Goal: Contribute content: Add original content to the website for others to see

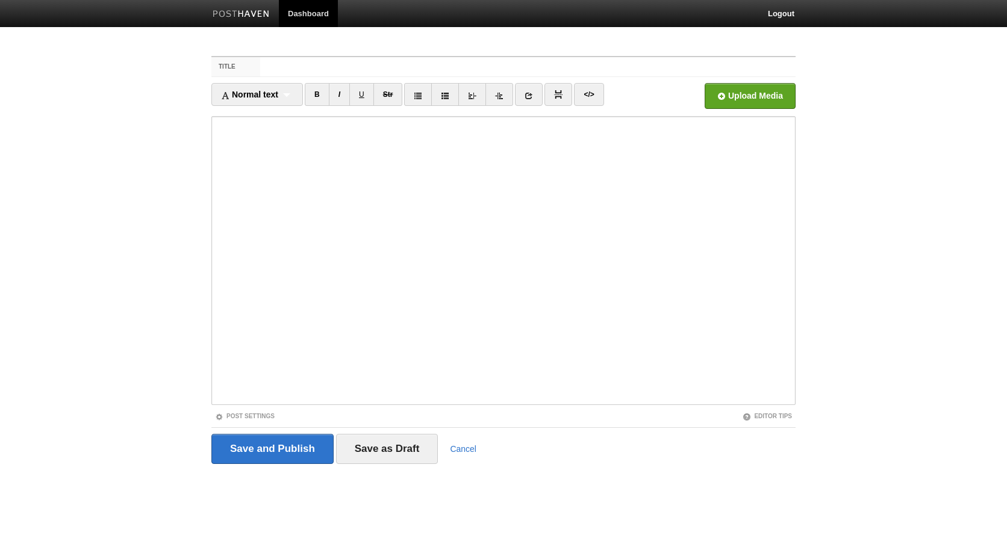
click at [326, 68] on input "Title" at bounding box center [527, 66] width 535 height 19
type input "🥗 Tahin-Dip"
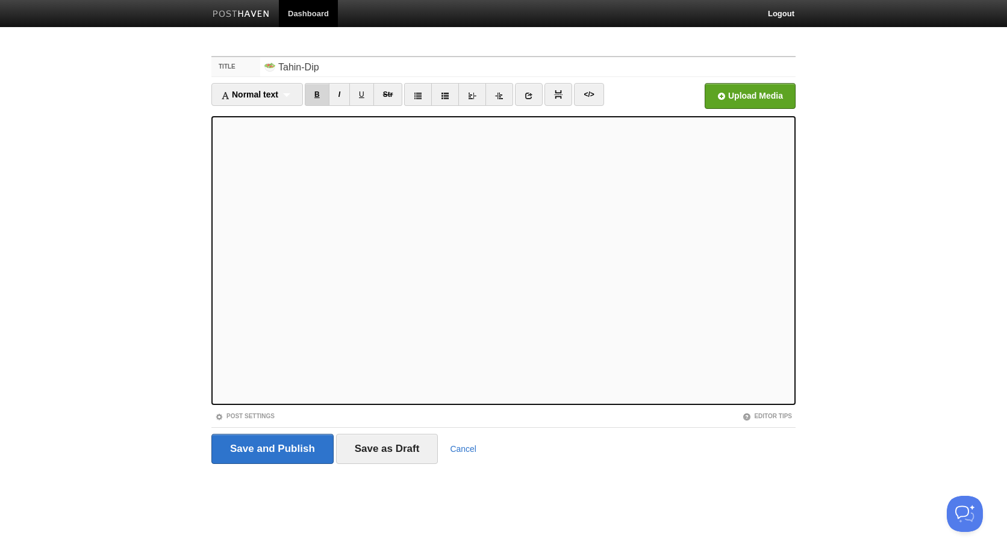
click at [326, 96] on link "B" at bounding box center [317, 94] width 25 height 23
click at [327, 98] on link "B" at bounding box center [317, 94] width 25 height 23
click at [322, 96] on link "B" at bounding box center [317, 94] width 25 height 23
click at [315, 89] on link "B" at bounding box center [317, 94] width 25 height 23
click at [316, 95] on link "B" at bounding box center [317, 94] width 25 height 23
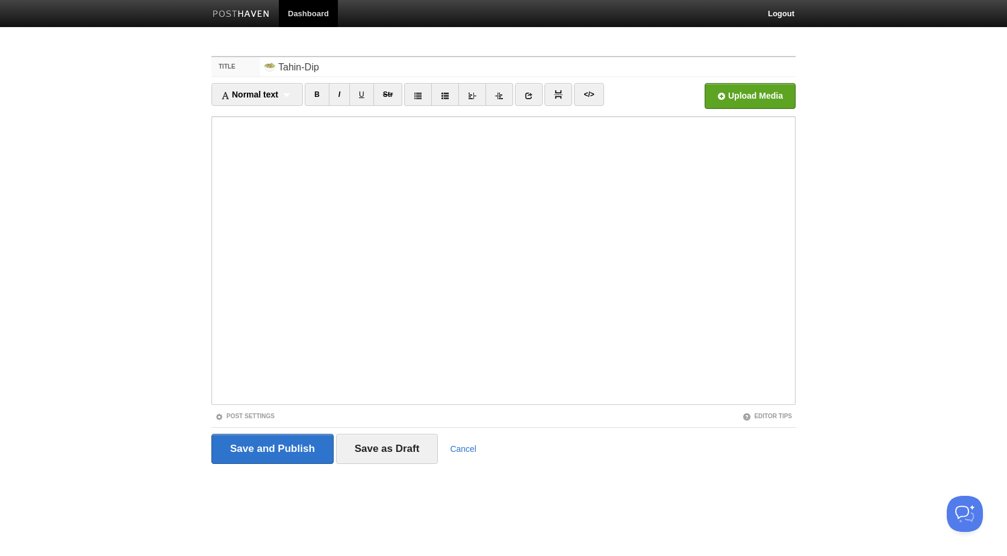
click at [36, 404] on body "Dashboard Logout Your Sites mittelbraun's posthaven Create a new site Edit your…" at bounding box center [503, 254] width 1007 height 509
click at [262, 417] on link "Post Settings" at bounding box center [245, 416] width 60 height 7
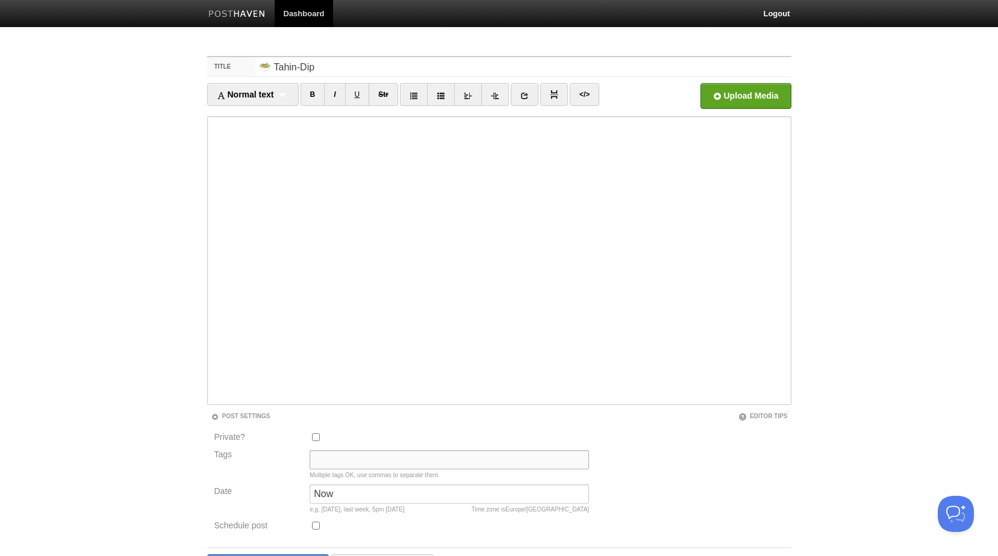
click at [325, 456] on input "Tags" at bounding box center [449, 459] width 279 height 19
paste input "🥗"
type input "🥗"
drag, startPoint x: 346, startPoint y: 496, endPoint x: 297, endPoint y: 496, distance: 49.4
click at [297, 496] on div "Date Now Time zone is Europe/Berlin e.g. yesterday, last week, 5pm Tuesday" at bounding box center [402, 502] width 382 height 34
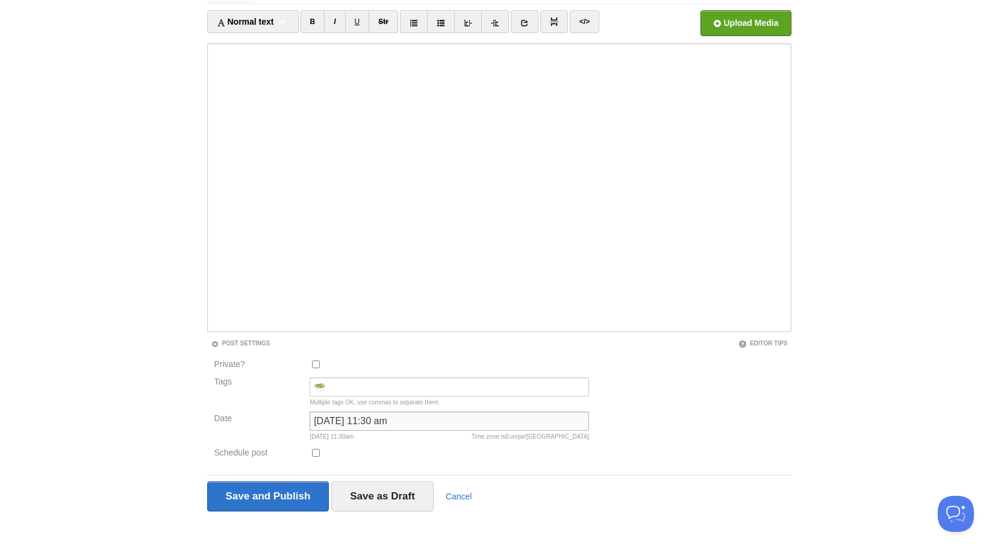
scroll to position [73, 0]
type input "8/23/25 11:30 am"
click at [300, 495] on input "Save and Publish" at bounding box center [268, 496] width 122 height 30
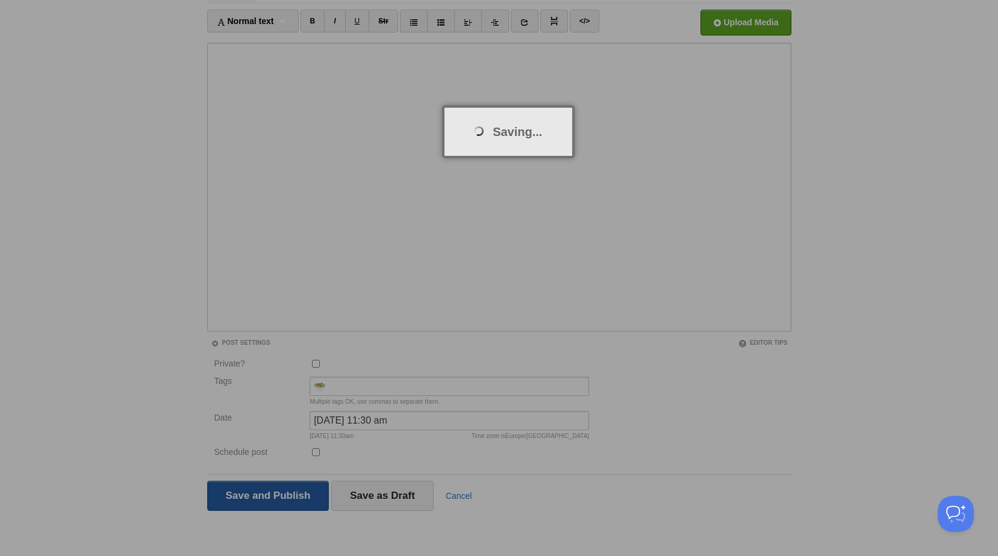
scroll to position [45, 0]
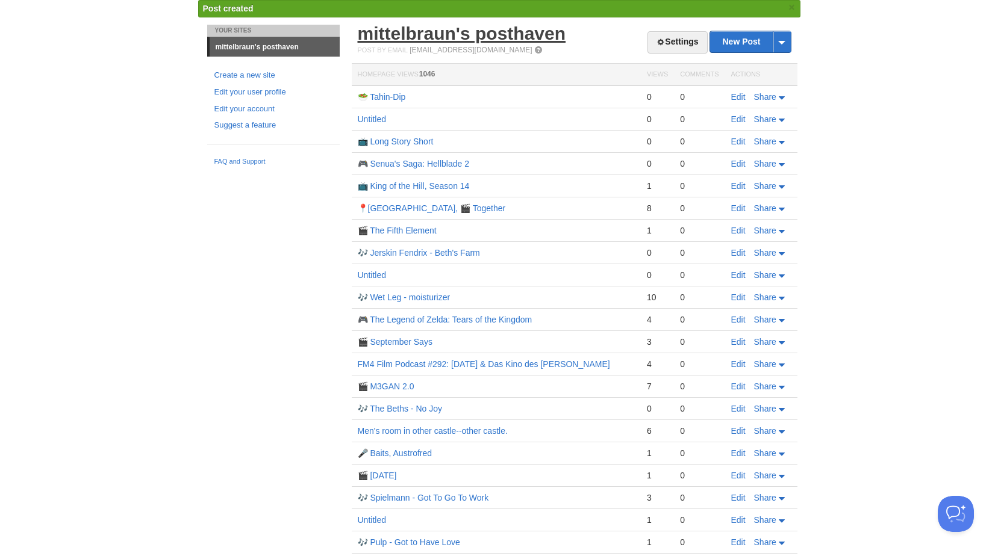
click at [421, 31] on link "mittelbraun's posthaven" at bounding box center [462, 33] width 208 height 20
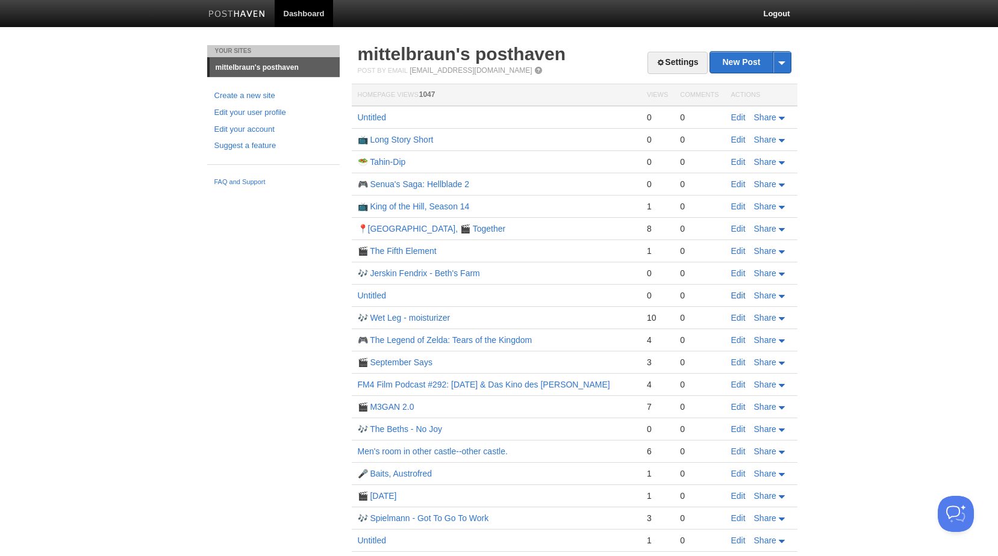
click at [734, 296] on link "Edit" at bounding box center [738, 296] width 14 height 10
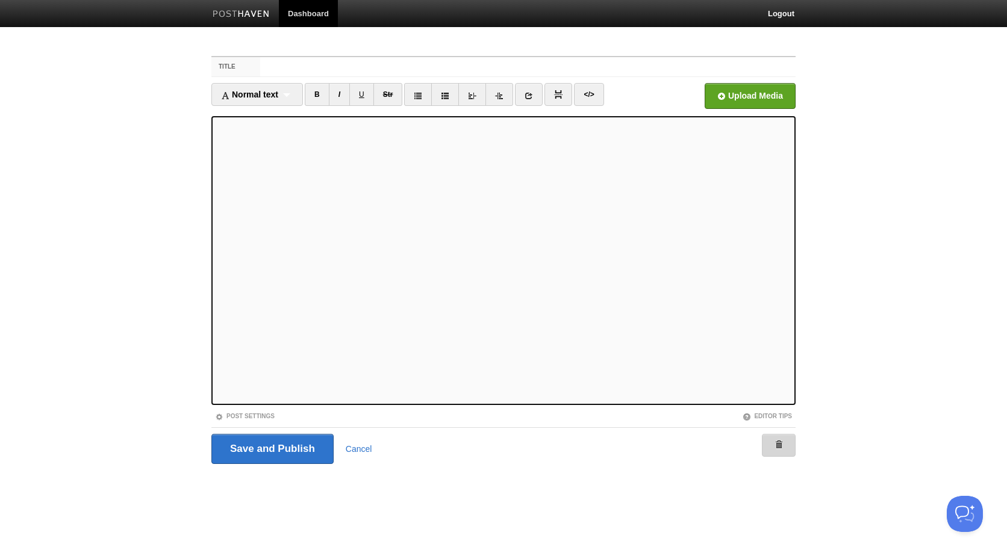
click at [789, 441] on link at bounding box center [779, 445] width 34 height 23
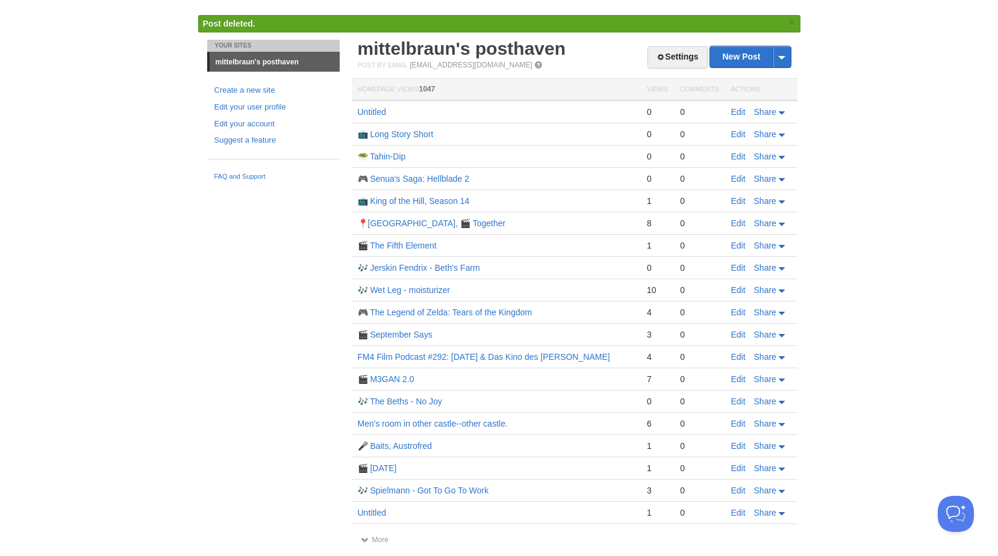
scroll to position [42, 0]
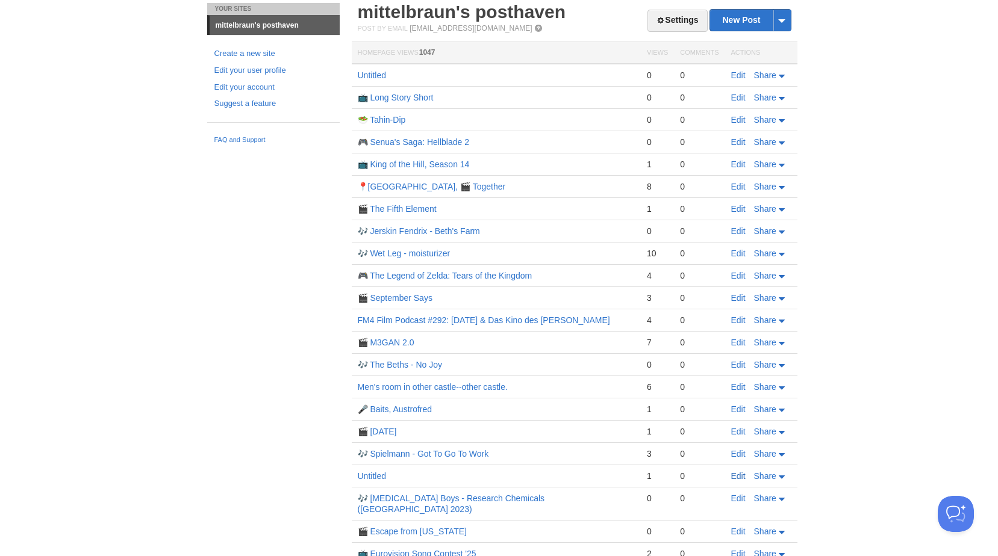
click at [744, 477] on link "Edit" at bounding box center [738, 477] width 14 height 10
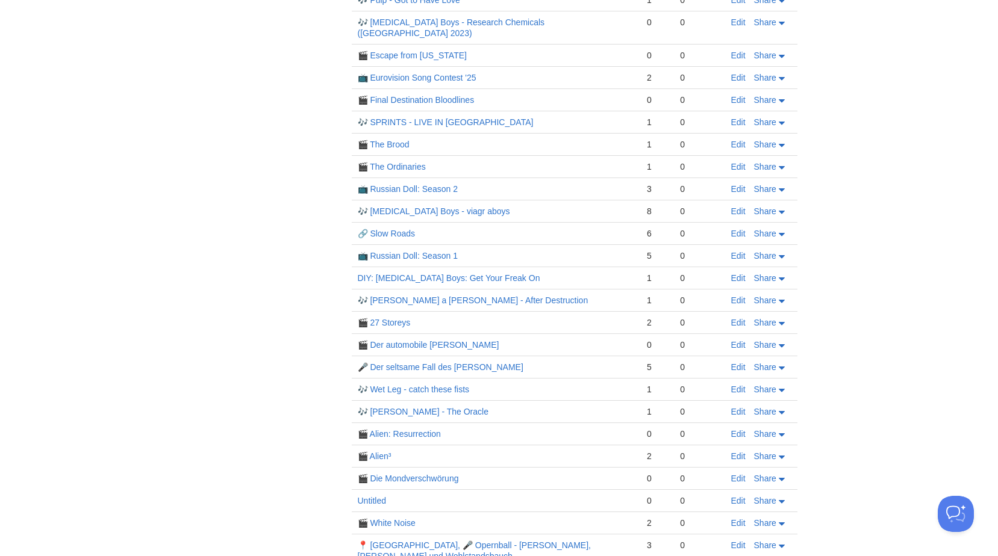
scroll to position [606, 0]
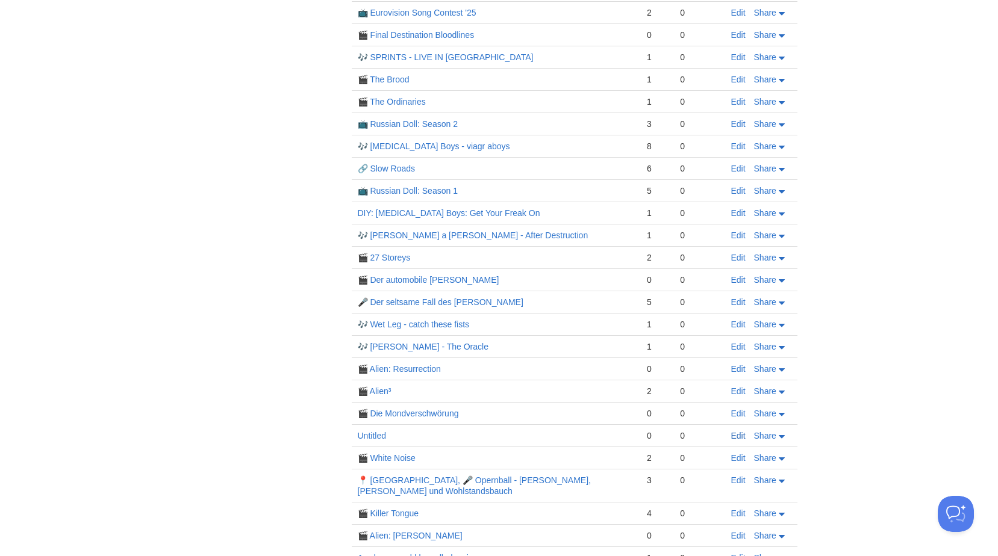
click at [736, 431] on link "Edit" at bounding box center [738, 436] width 14 height 10
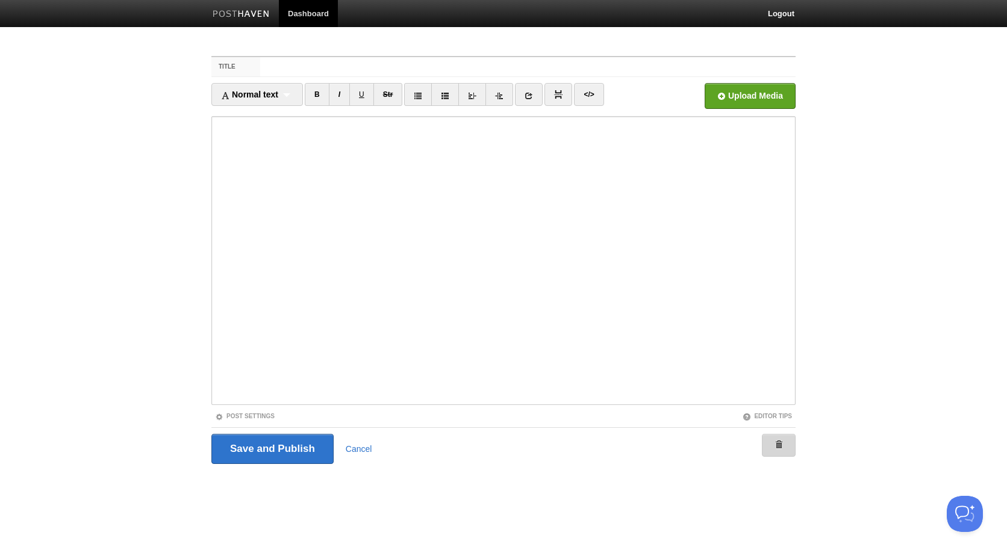
click at [768, 440] on link at bounding box center [779, 445] width 34 height 23
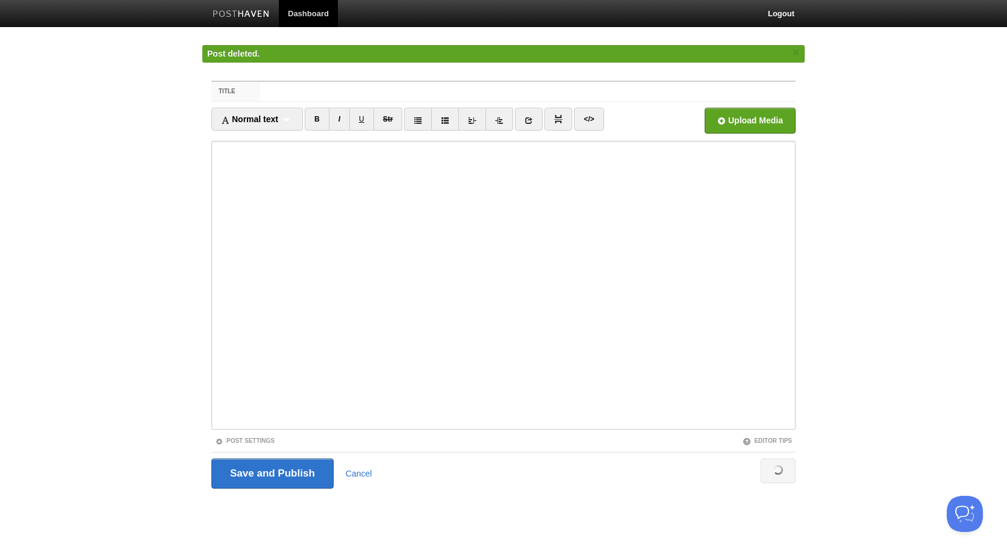
click at [255, 20] on link at bounding box center [241, 15] width 75 height 27
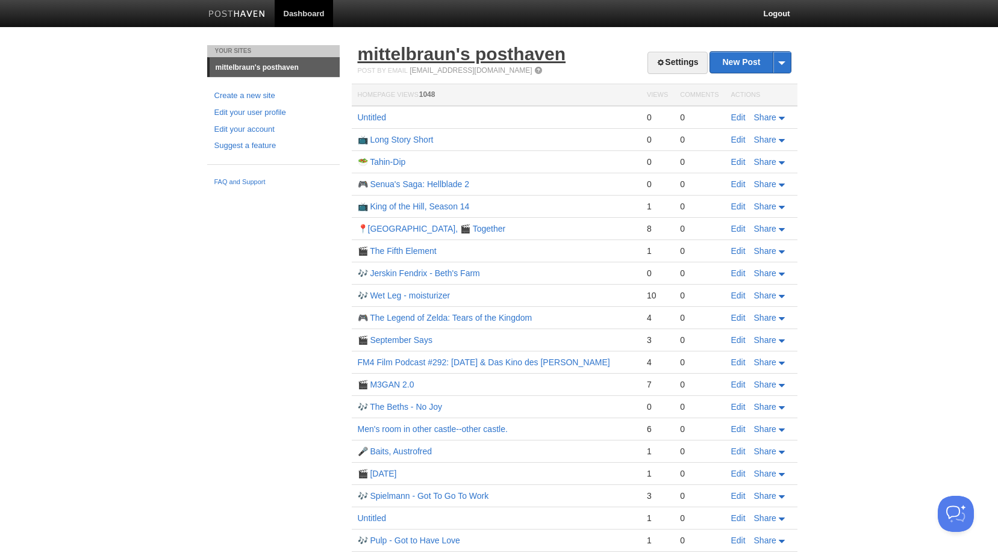
click at [452, 56] on link "mittelbraun's posthaven" at bounding box center [462, 54] width 208 height 20
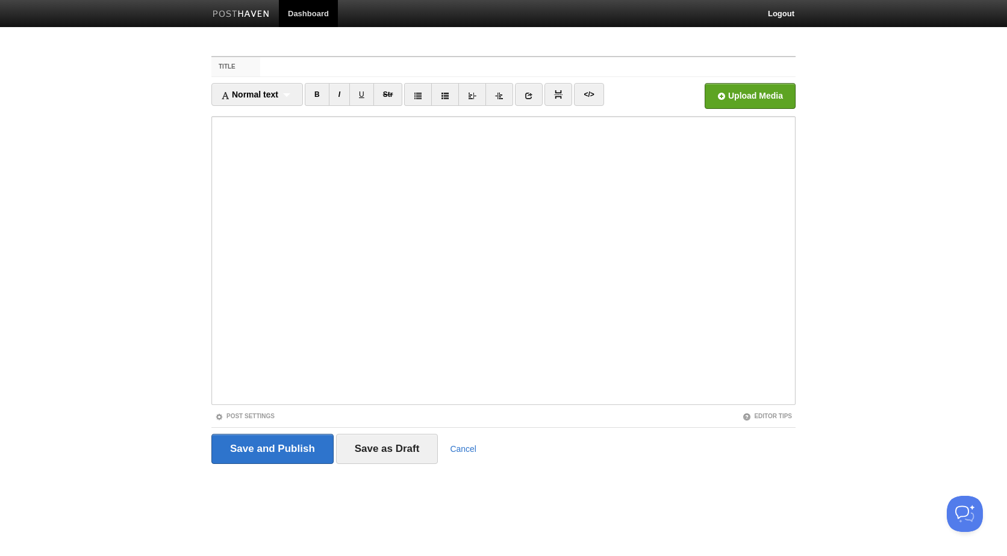
click at [697, 66] on input "Title" at bounding box center [527, 66] width 535 height 19
type input "🥗 Pasta mit grünem Spargel"
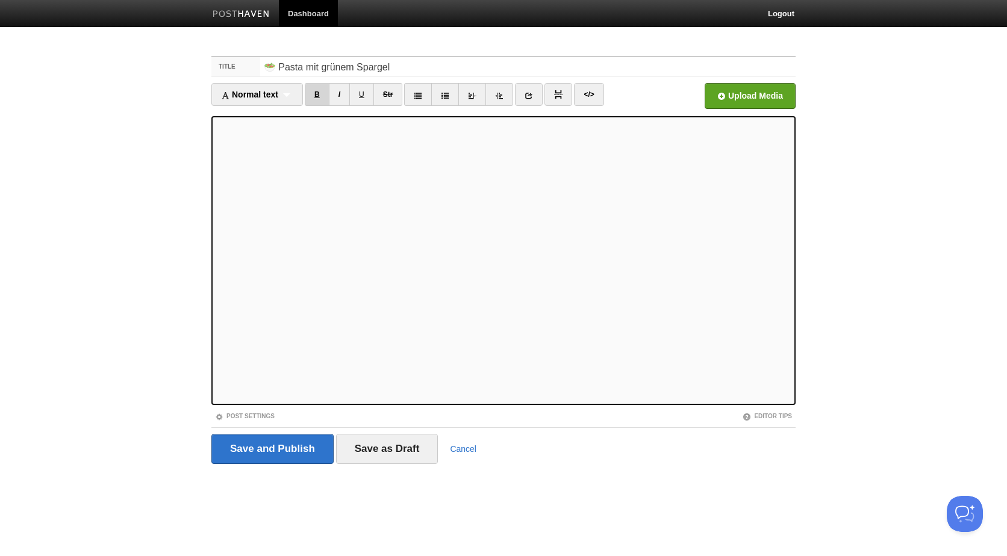
click at [327, 92] on link "B" at bounding box center [317, 94] width 25 height 23
click at [323, 96] on link "B" at bounding box center [317, 94] width 25 height 23
click at [316, 93] on link "B" at bounding box center [317, 94] width 25 height 23
click at [323, 96] on link "B" at bounding box center [317, 94] width 25 height 23
drag, startPoint x: 254, startPoint y: 417, endPoint x: 279, endPoint y: 412, distance: 25.7
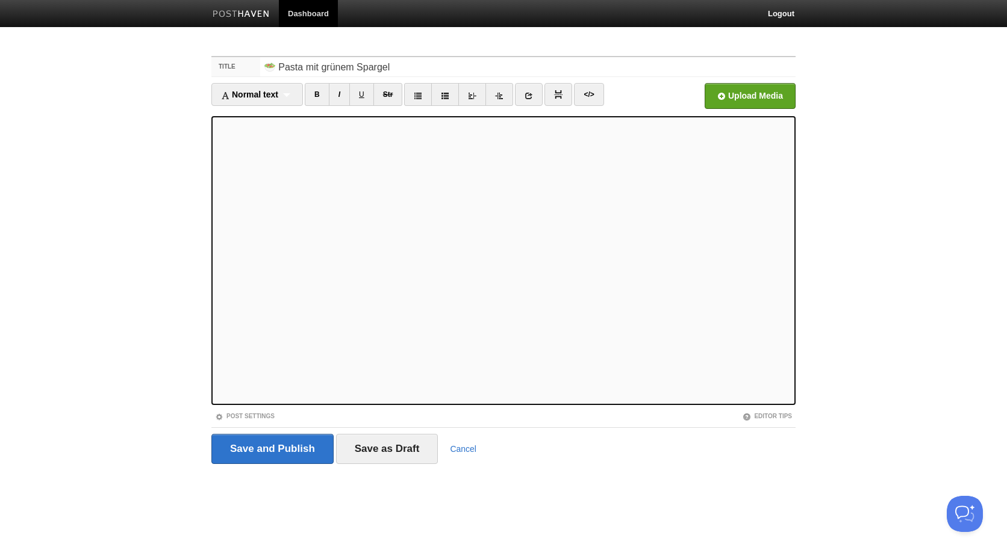
click at [254, 417] on link "Post Settings" at bounding box center [245, 416] width 60 height 7
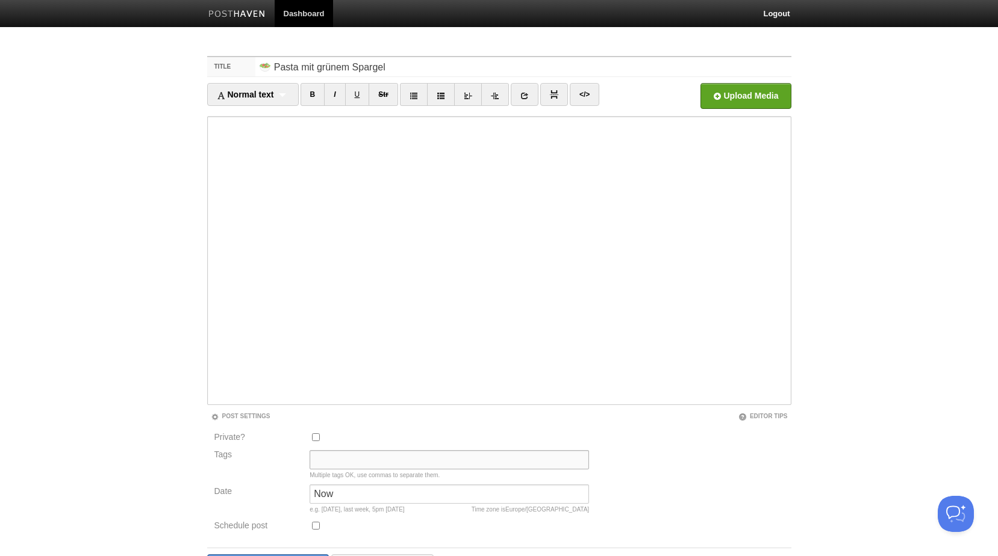
click at [340, 465] on input "Tags" at bounding box center [449, 459] width 279 height 19
paste input "🥗"
click at [314, 97] on link "B" at bounding box center [312, 94] width 25 height 23
type input "🥗"
click at [57, 255] on body "Dashboard Logout Your Sites mittelbraun's posthaven Create a new site Edit your…" at bounding box center [499, 315] width 998 height 630
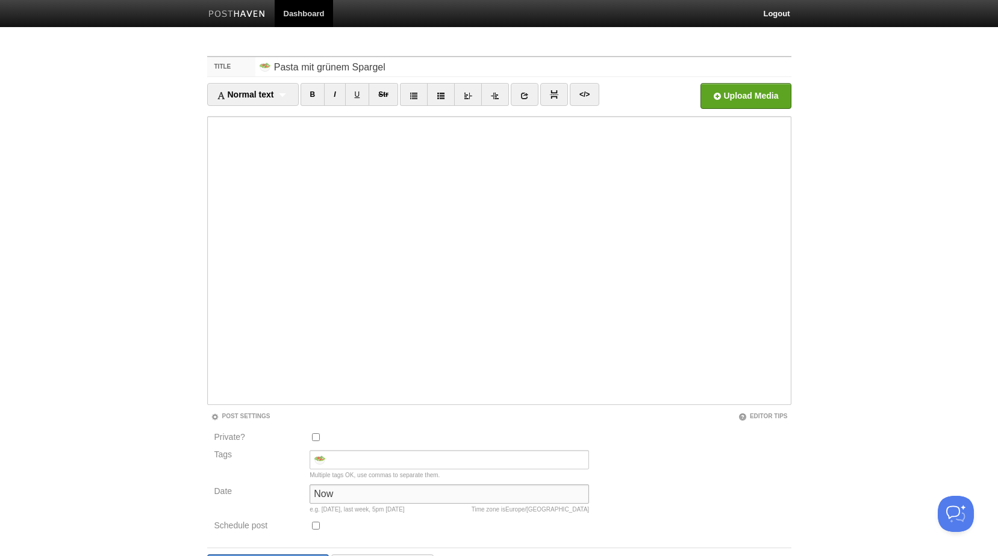
drag, startPoint x: 342, startPoint y: 491, endPoint x: 209, endPoint y: 492, distance: 133.1
click at [209, 492] on div "Private? Tags 🥗 Multiple tags OK, use commas to separate them. Date Now Time zo…" at bounding box center [402, 485] width 390 height 108
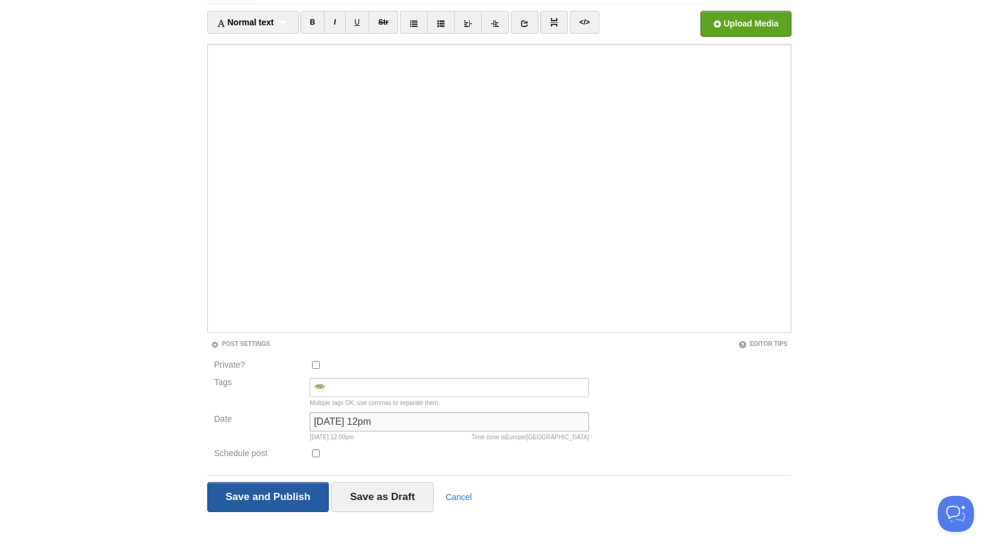
scroll to position [73, 0]
type input "03/27/25 12pm"
click at [314, 495] on input "Save and Publish" at bounding box center [268, 496] width 122 height 30
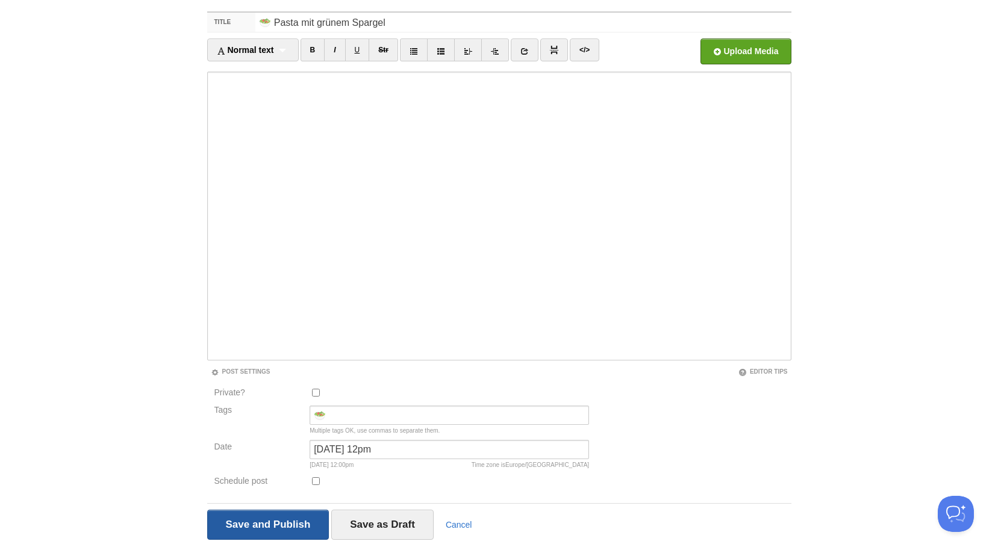
scroll to position [45, 0]
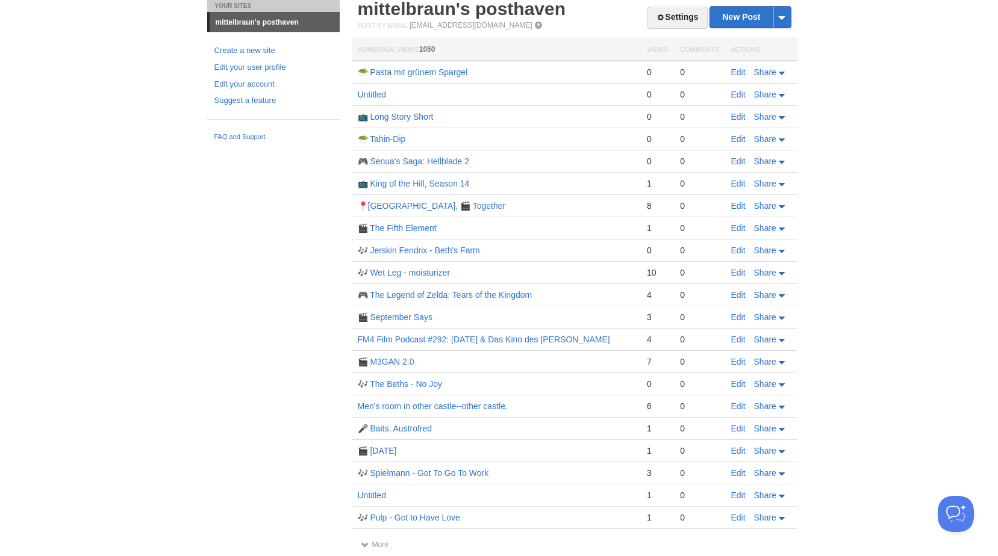
click at [432, 67] on td "🥗 Pasta mit grünem Spargel" at bounding box center [496, 72] width 289 height 23
click at [432, 71] on link "🥗 Pasta mit grünem Spargel" at bounding box center [413, 72] width 110 height 10
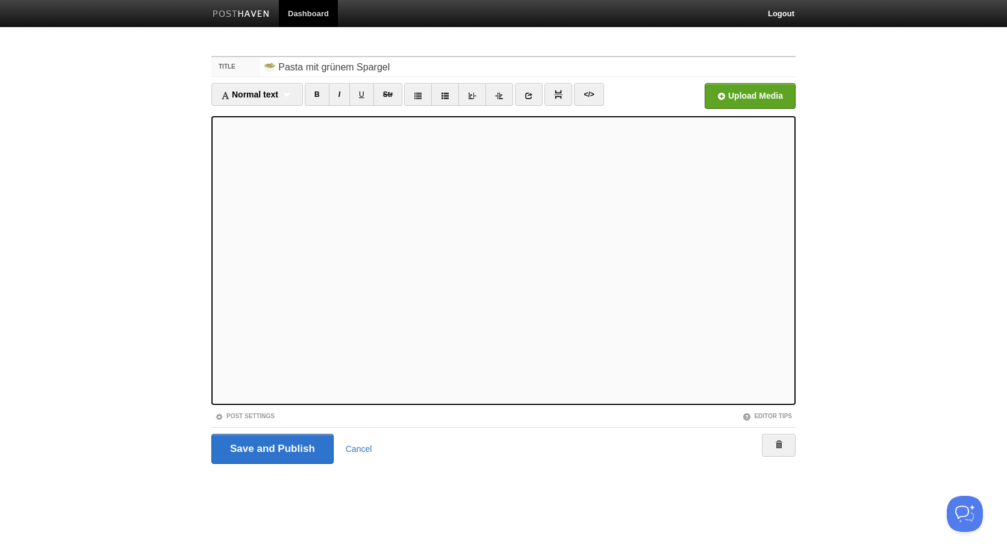
drag, startPoint x: 319, startPoint y: 96, endPoint x: 325, endPoint y: 111, distance: 16.8
click at [319, 96] on link "B" at bounding box center [317, 94] width 25 height 23
click at [314, 92] on link "B" at bounding box center [317, 94] width 25 height 23
click at [280, 459] on input "Save and Publish" at bounding box center [272, 449] width 122 height 30
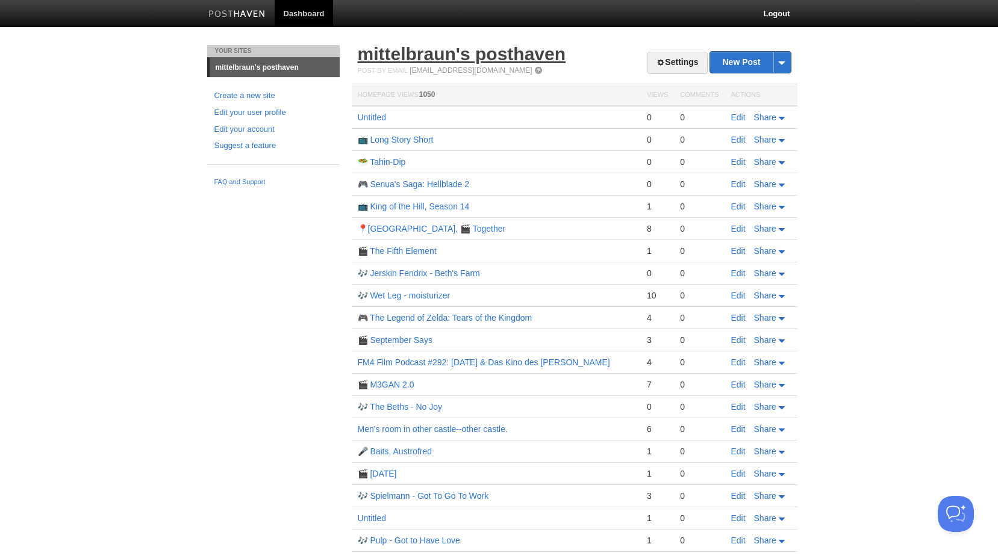
click at [414, 61] on link "mittelbraun's posthaven" at bounding box center [462, 54] width 208 height 20
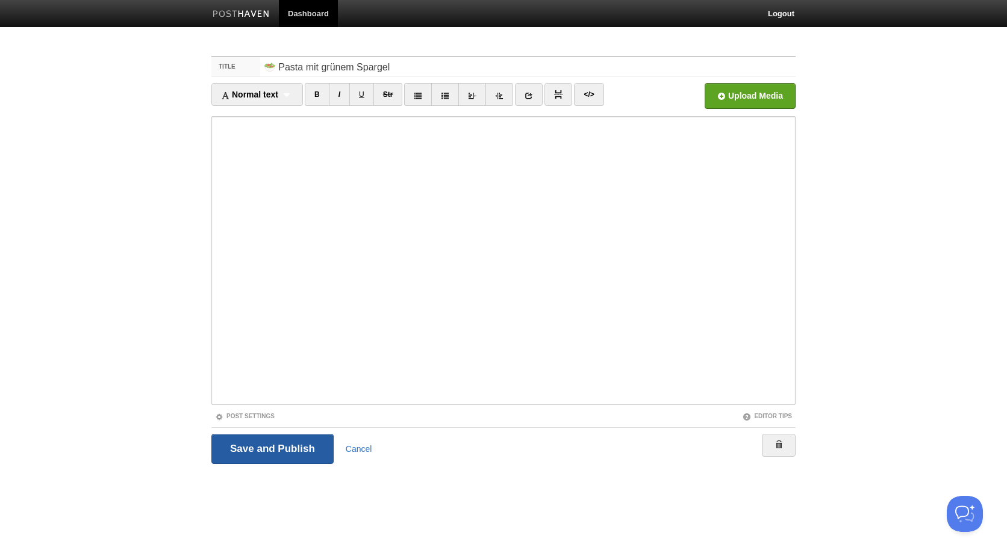
click at [280, 441] on input "Save and Publish" at bounding box center [272, 449] width 122 height 30
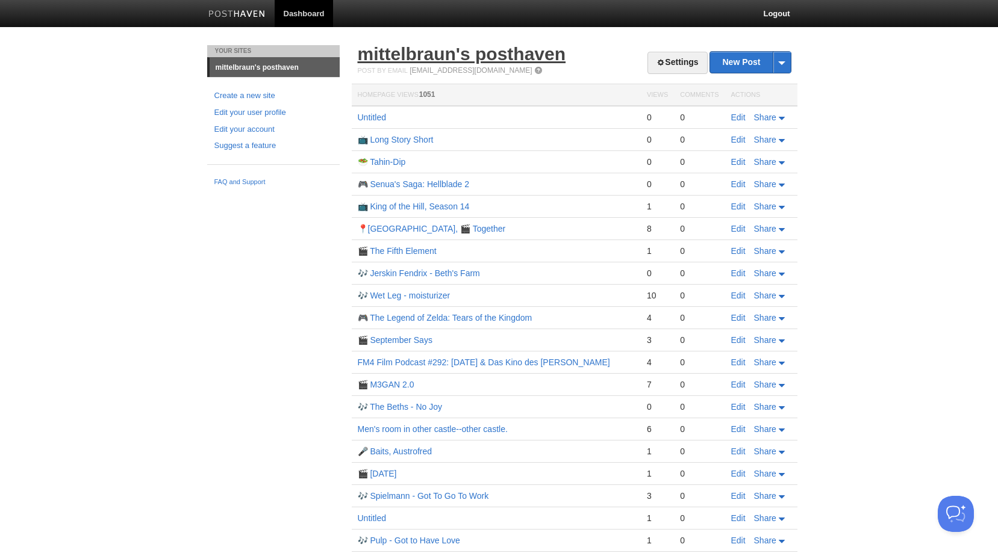
click at [383, 49] on link "mittelbraun's posthaven" at bounding box center [462, 54] width 208 height 20
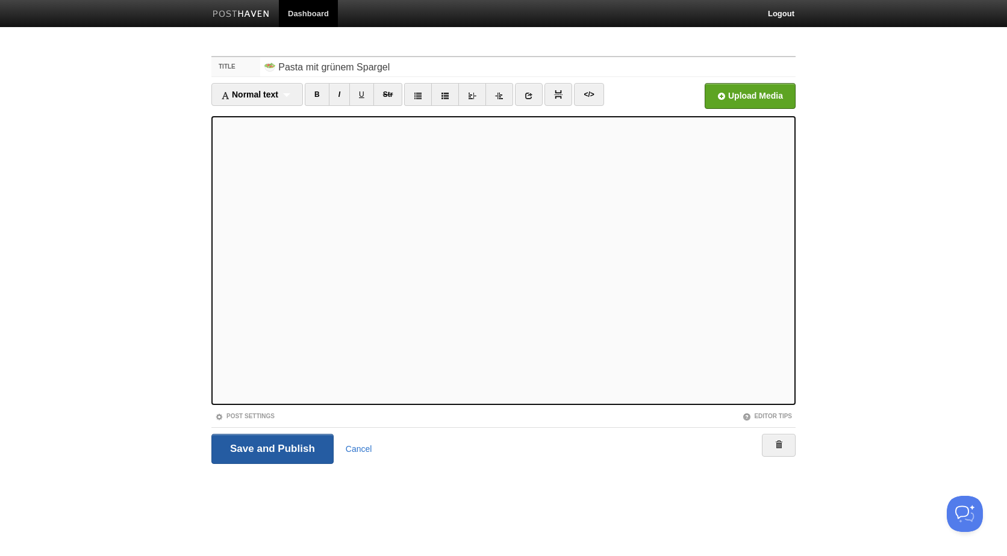
click at [290, 449] on input "Save and Publish" at bounding box center [272, 449] width 122 height 30
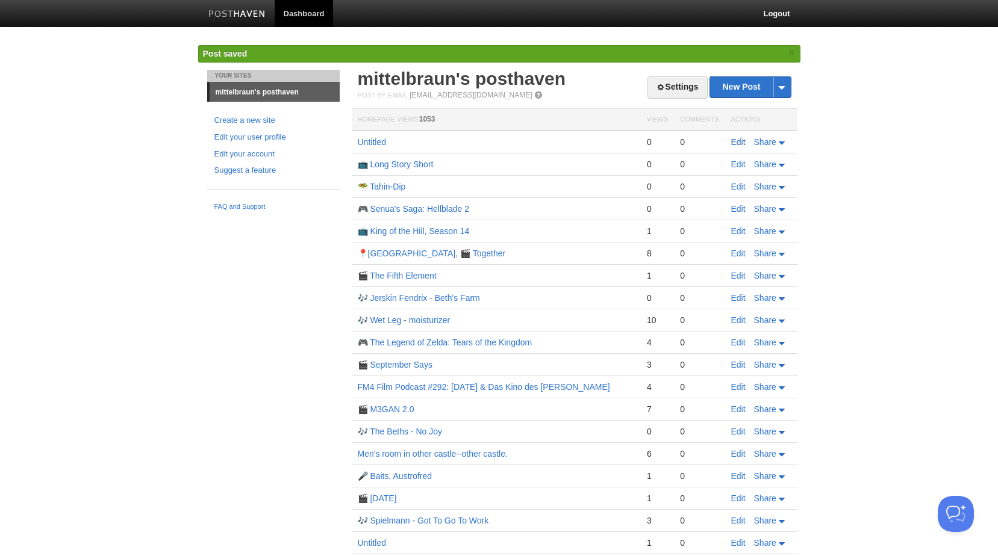
click at [743, 143] on link "Edit" at bounding box center [738, 142] width 14 height 10
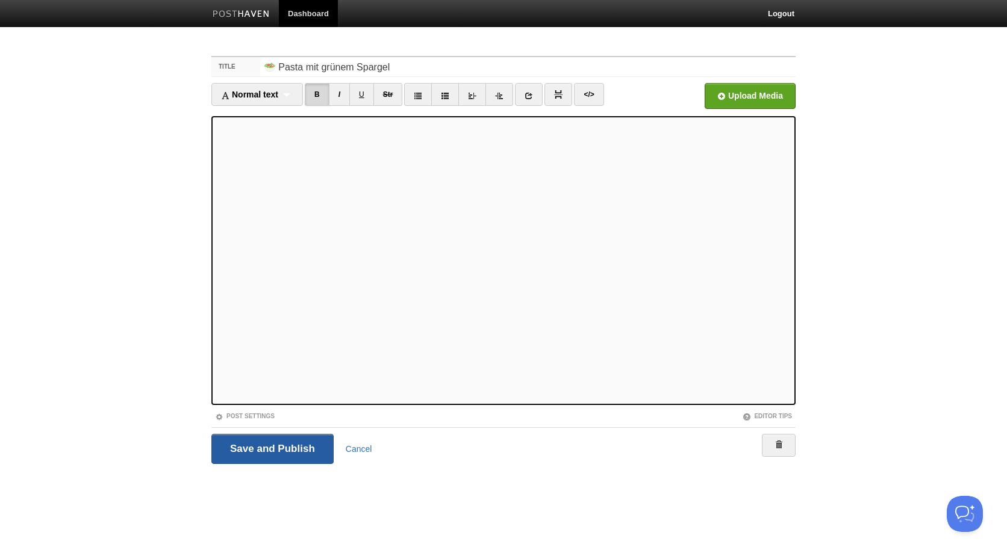
click at [267, 452] on input "Save and Publish" at bounding box center [272, 449] width 122 height 30
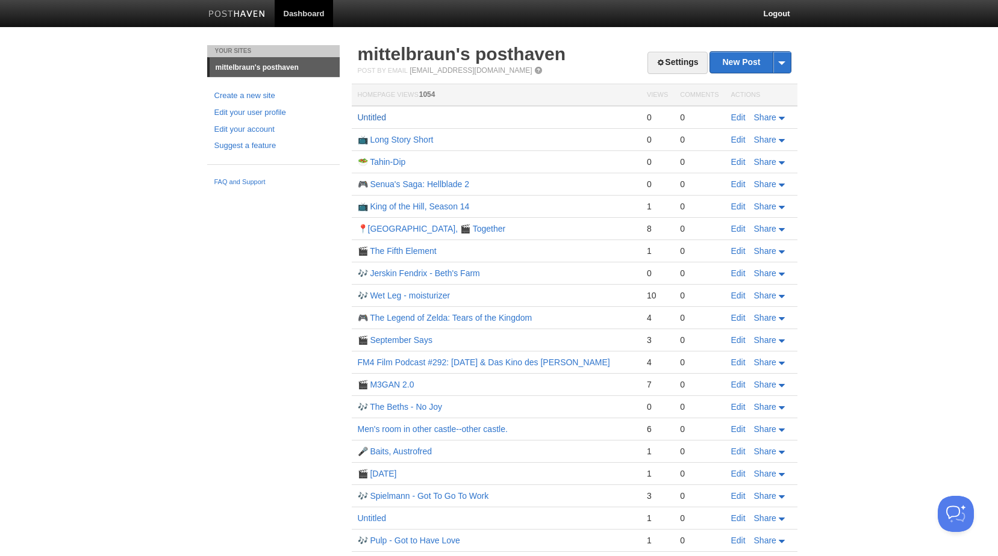
click at [367, 119] on link "Untitled" at bounding box center [372, 118] width 28 height 10
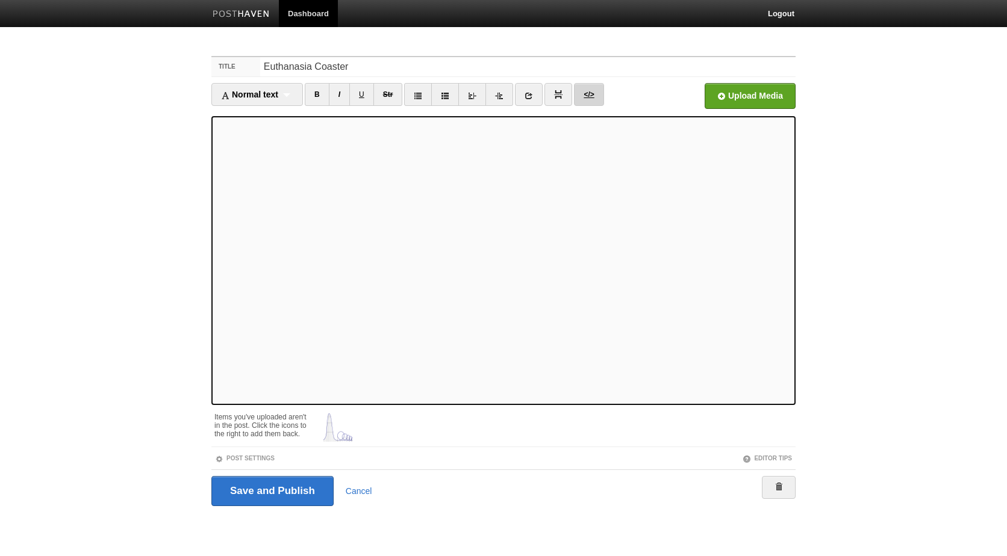
click at [581, 89] on link "</>" at bounding box center [589, 94] width 30 height 23
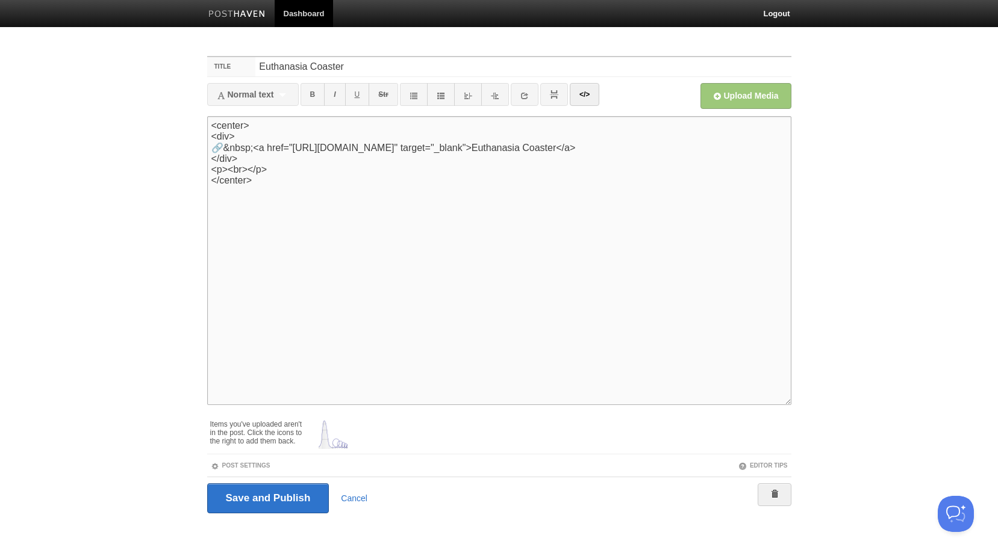
drag, startPoint x: 255, startPoint y: 122, endPoint x: 181, endPoint y: 120, distance: 73.5
click at [181, 120] on body "Dashboard Logout Your Sites mittelbraun's posthaven Create a new site Edit your…" at bounding box center [499, 279] width 998 height 559
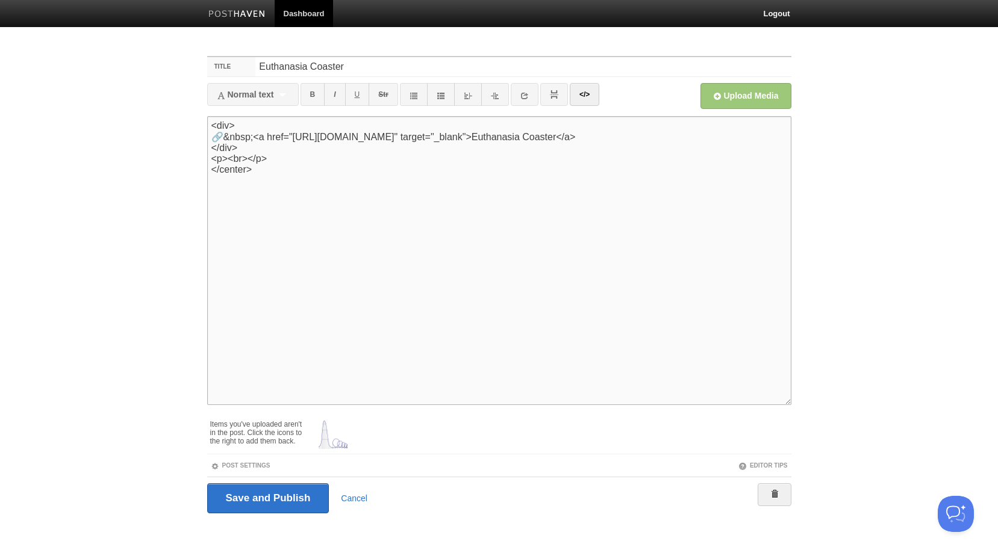
drag, startPoint x: 261, startPoint y: 173, endPoint x: 179, endPoint y: 167, distance: 82.1
click at [179, 167] on body "Dashboard Logout Your Sites mittelbraun's posthaven Create a new site Edit your…" at bounding box center [499, 279] width 998 height 559
drag, startPoint x: 278, startPoint y: 160, endPoint x: 91, endPoint y: 149, distance: 187.6
click at [91, 149] on body "Dashboard Logout Your Sites mittelbraun's posthaven Create a new site Edit your…" at bounding box center [499, 279] width 998 height 559
type textarea "<div> 🔗&nbsp;<a href="[URL][DOMAIN_NAME]" target="_blank">Euthanasia Coaster</a…"
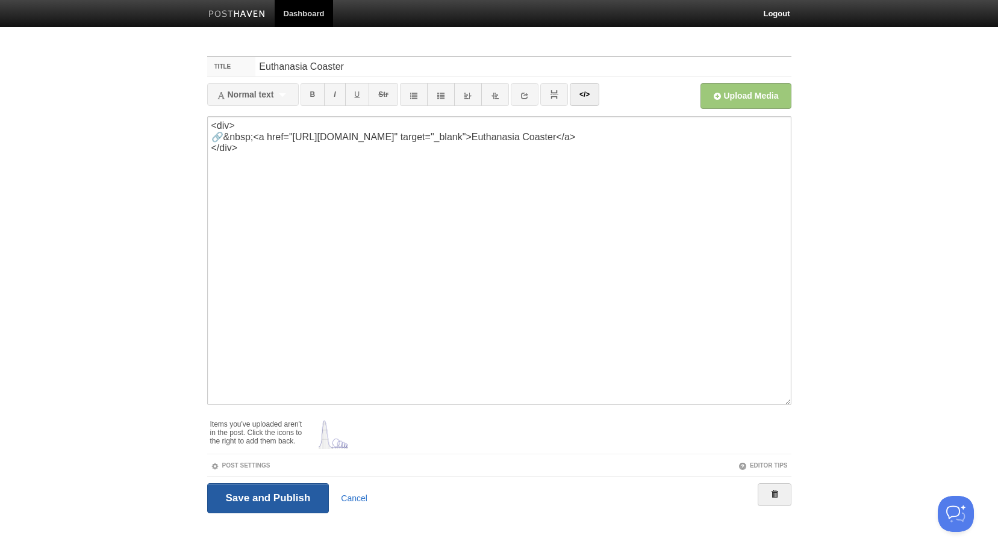
click at [251, 494] on input "Save and Publish" at bounding box center [268, 499] width 122 height 30
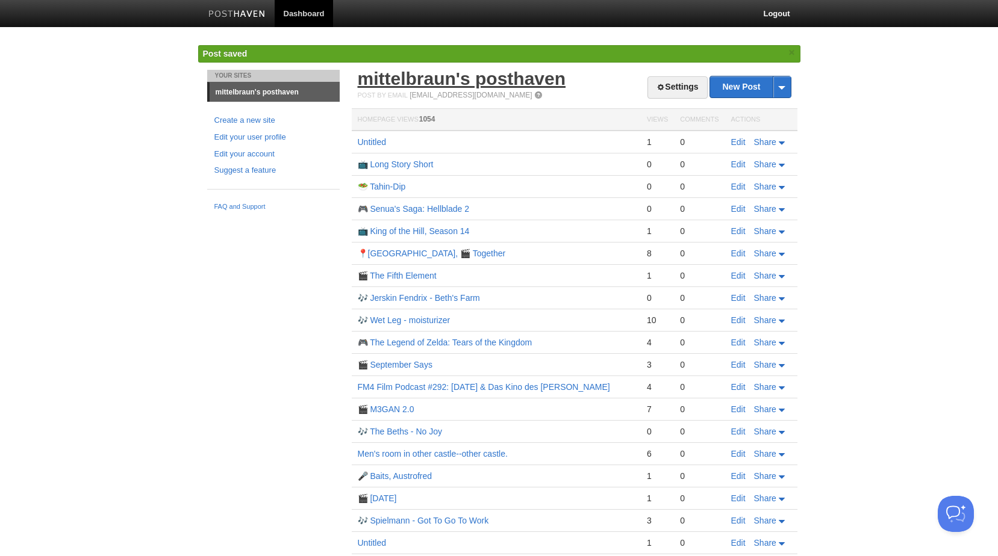
click at [461, 82] on link "mittelbraun's posthaven" at bounding box center [462, 79] width 208 height 20
